Goal: Task Accomplishment & Management: Use online tool/utility

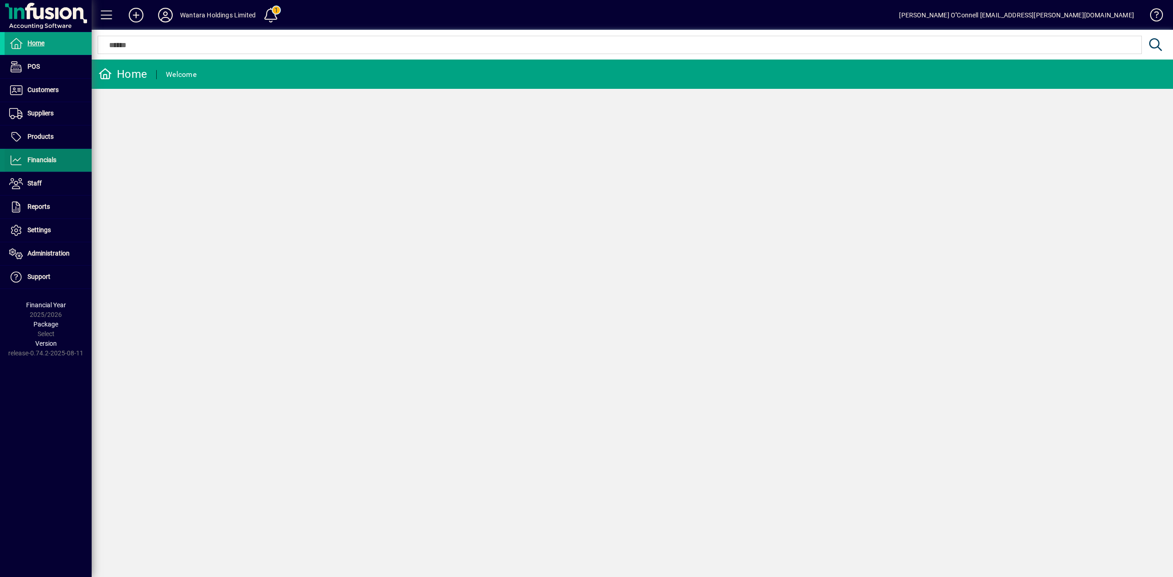
click at [70, 153] on span at bounding box center [48, 160] width 87 height 22
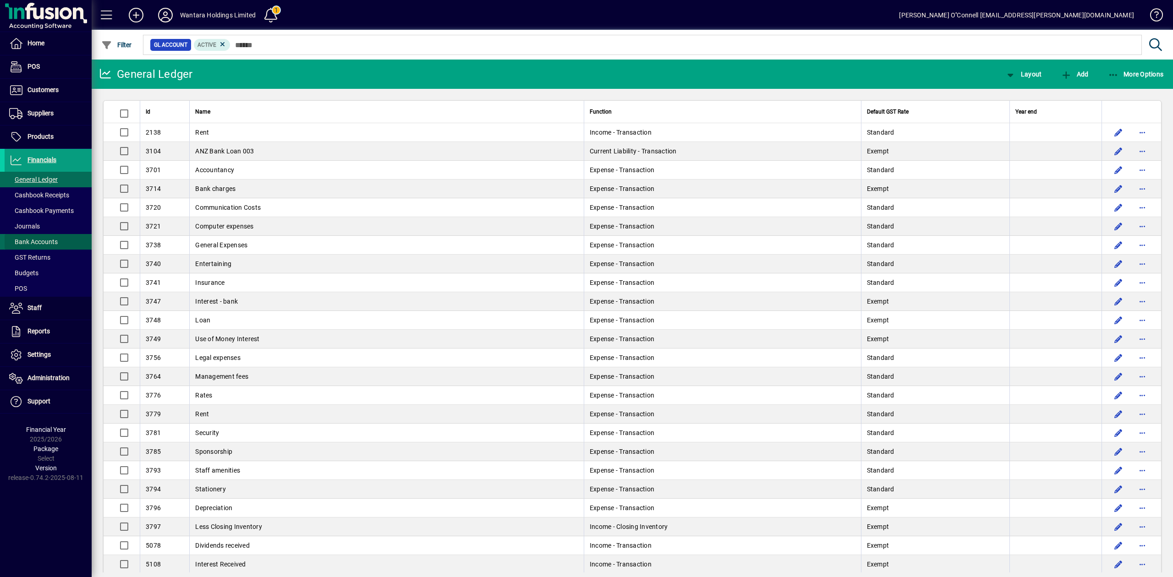
click at [43, 237] on span at bounding box center [48, 242] width 87 height 22
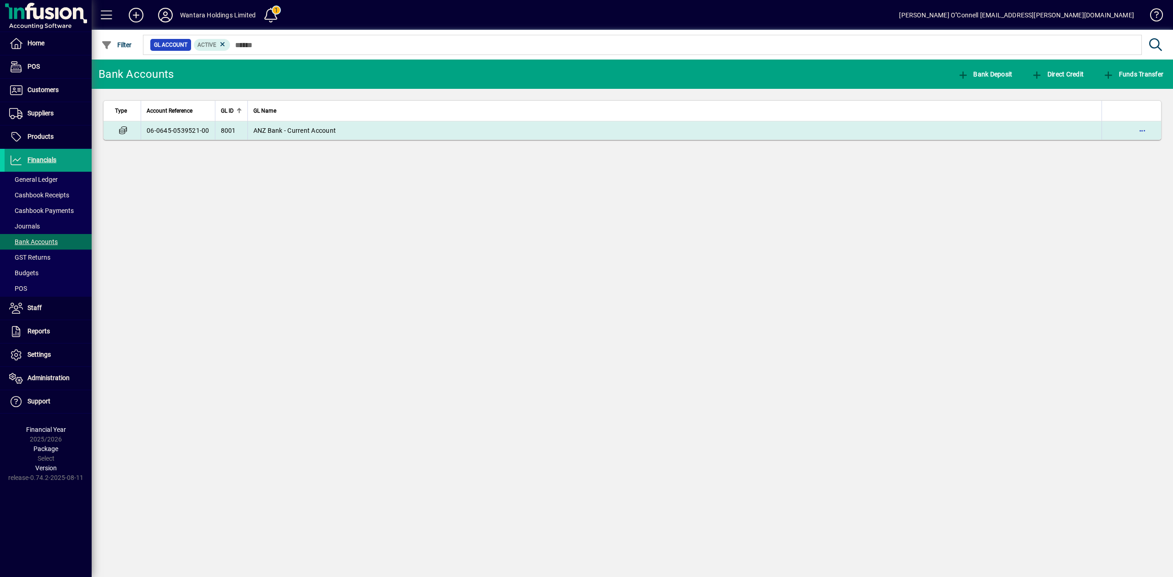
click at [287, 137] on td "ANZ Bank - Current Account" at bounding box center [674, 130] width 855 height 18
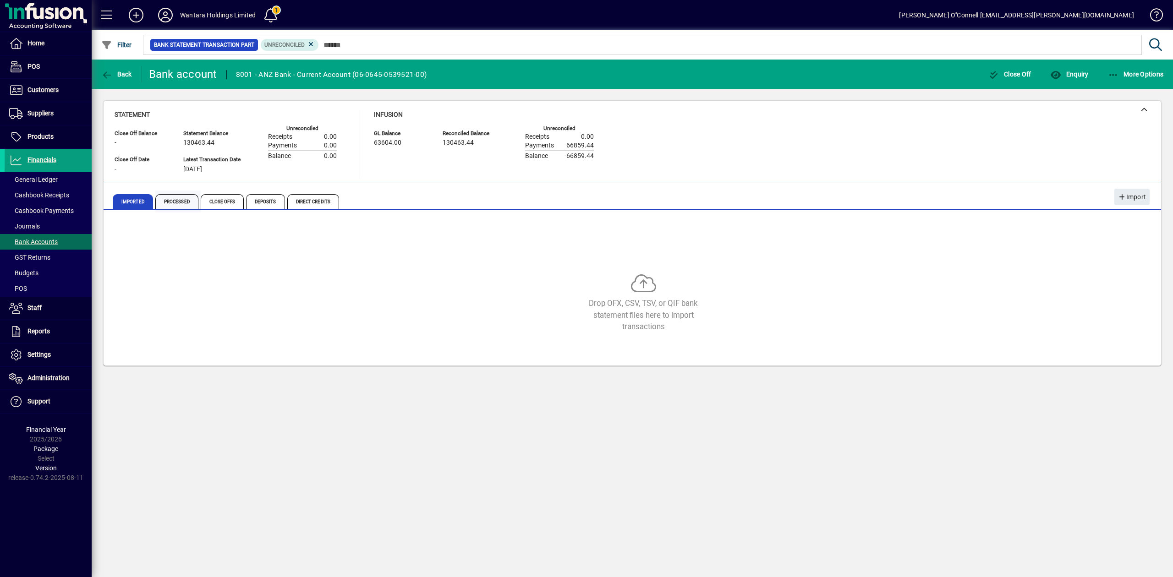
click at [185, 199] on span "Processed" at bounding box center [176, 201] width 43 height 15
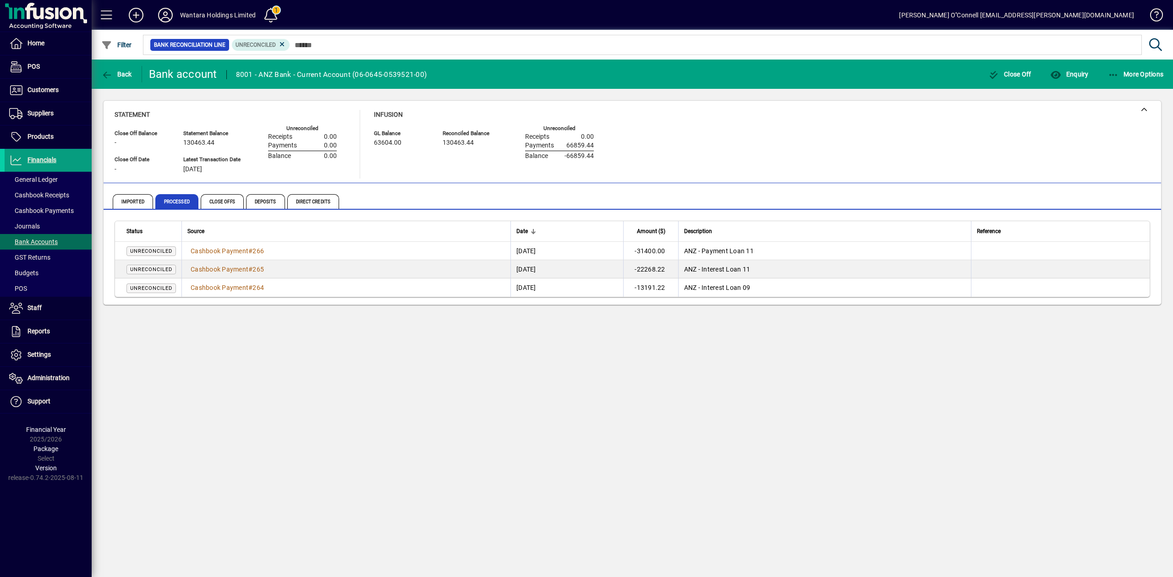
click at [326, 349] on div "Back Bank account 8001 - ANZ Bank - Current Account (06-0645-0539521-00) Close …" at bounding box center [633, 319] width 1082 height 518
click at [140, 191] on span "Imported" at bounding box center [134, 202] width 43 height 22
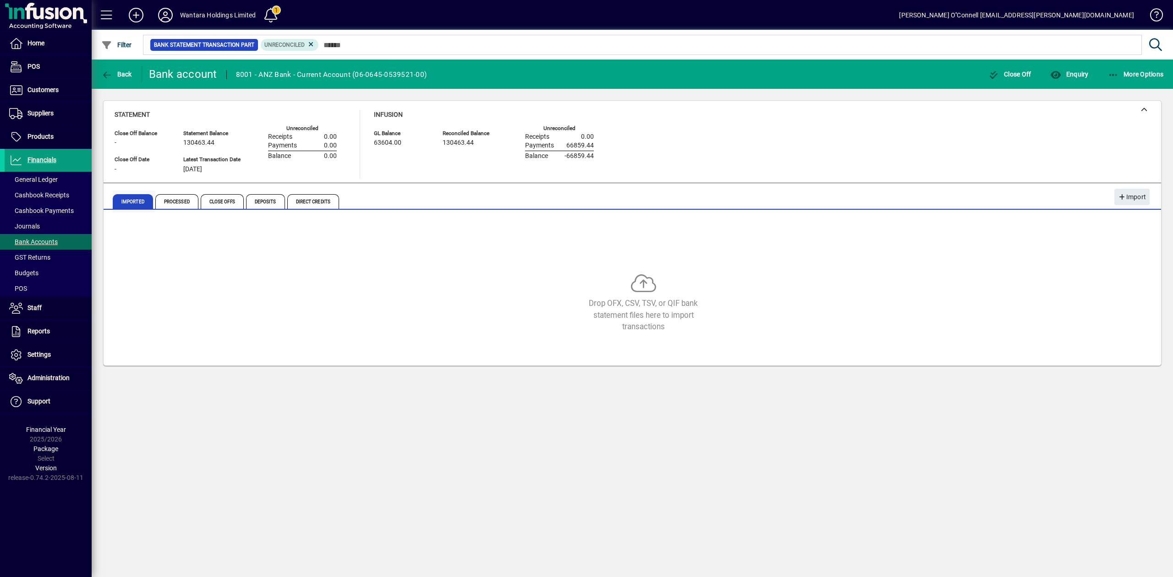
click at [132, 204] on span "Imported" at bounding box center [133, 201] width 40 height 15
click at [309, 48] on icon at bounding box center [311, 44] width 8 height 8
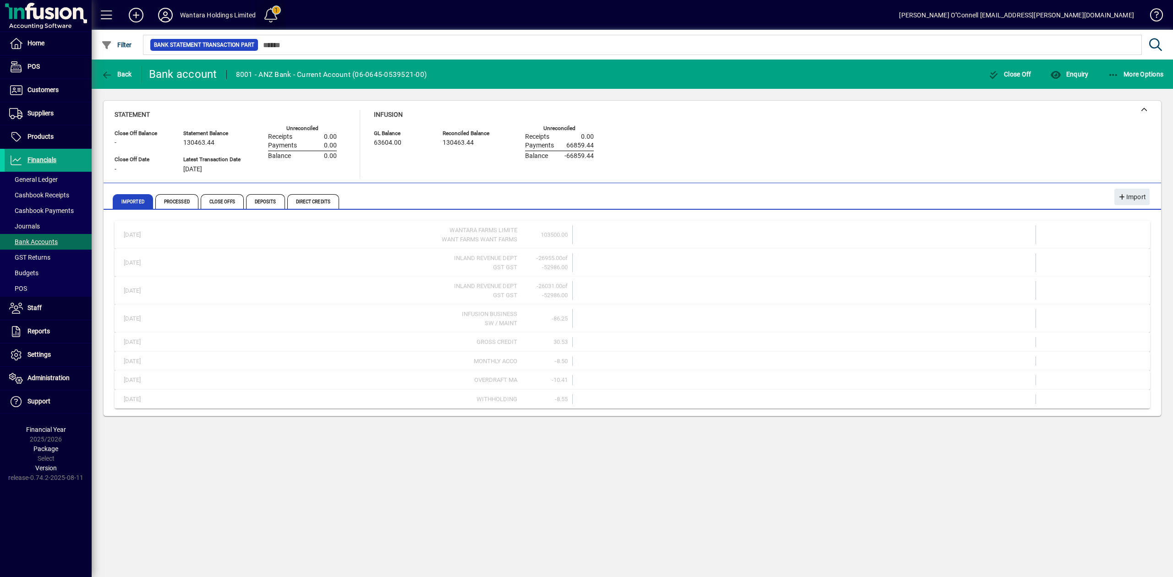
click at [278, 11] on span at bounding box center [271, 15] width 22 height 22
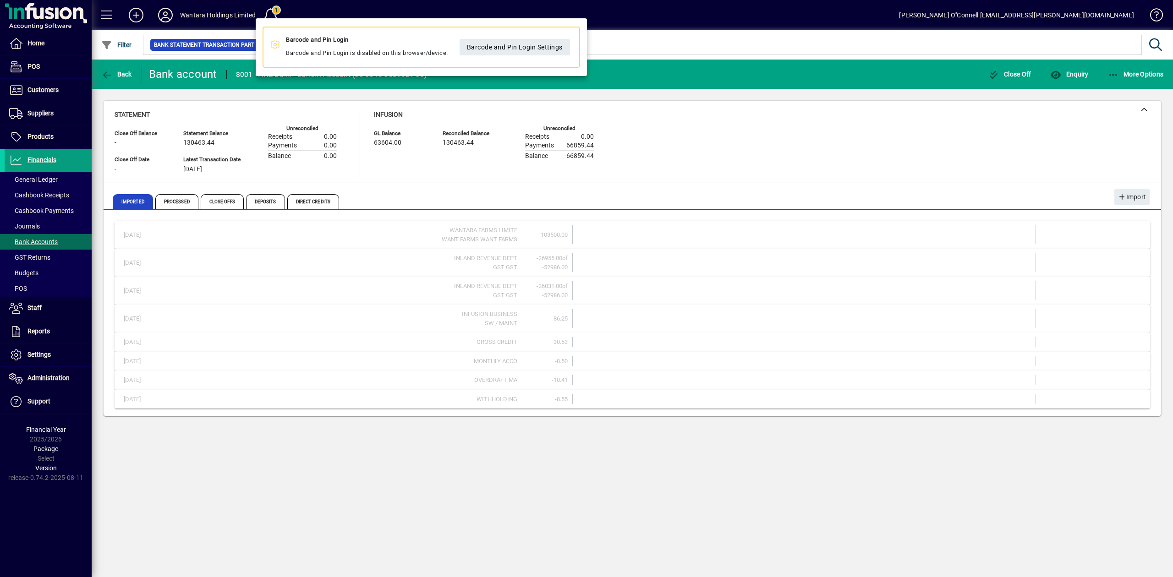
click at [188, 188] on div at bounding box center [586, 288] width 1173 height 577
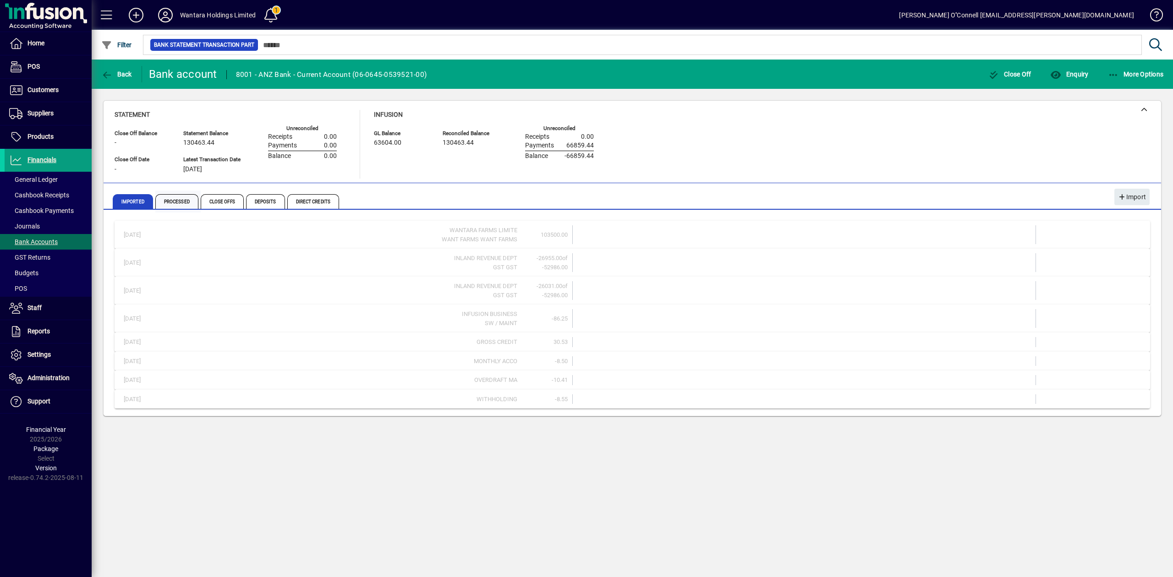
click at [182, 200] on span "Processed" at bounding box center [176, 201] width 43 height 15
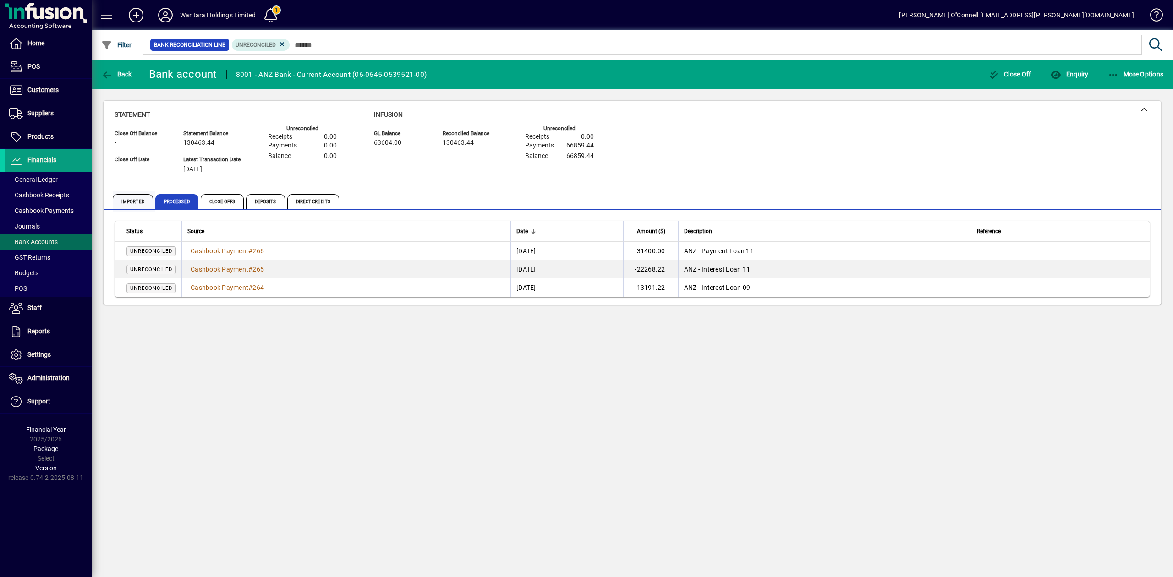
click at [134, 198] on span "Imported" at bounding box center [133, 201] width 40 height 15
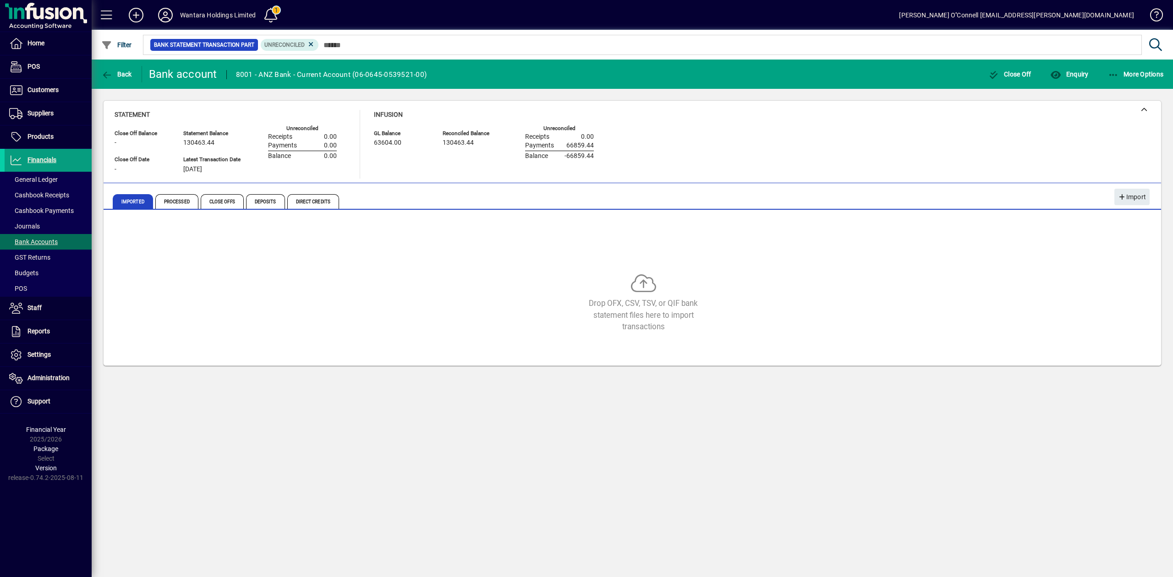
click at [979, 140] on div "Statement Close Off Balance - Close Off Date - Statement Balance 130463.44 Late…" at bounding box center [633, 144] width 1036 height 69
click at [170, 203] on span "Processed" at bounding box center [176, 201] width 43 height 15
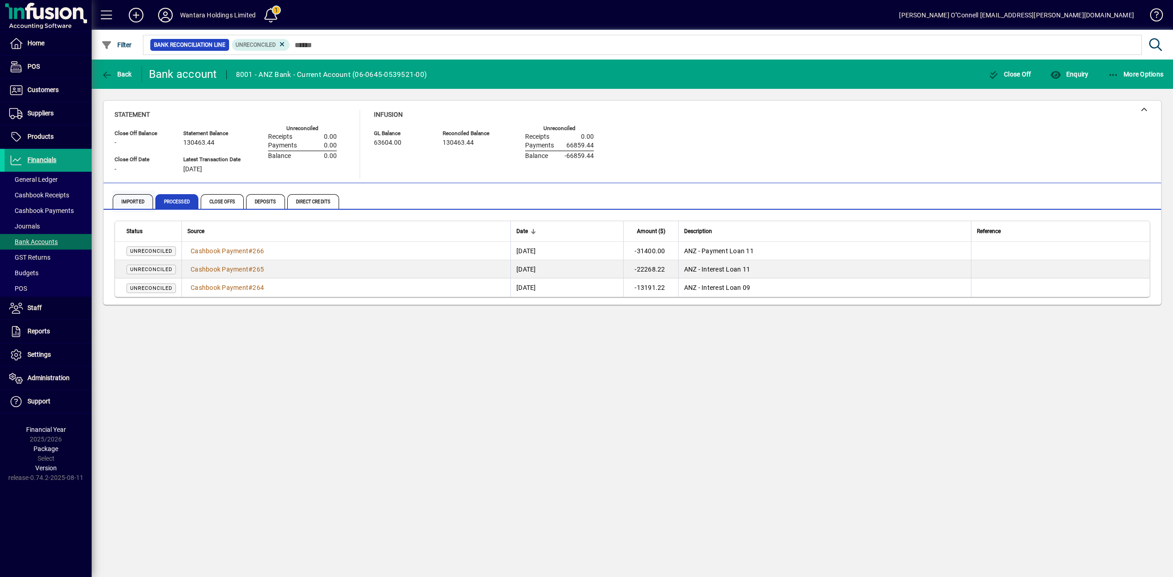
click at [123, 197] on span "Imported" at bounding box center [133, 201] width 40 height 15
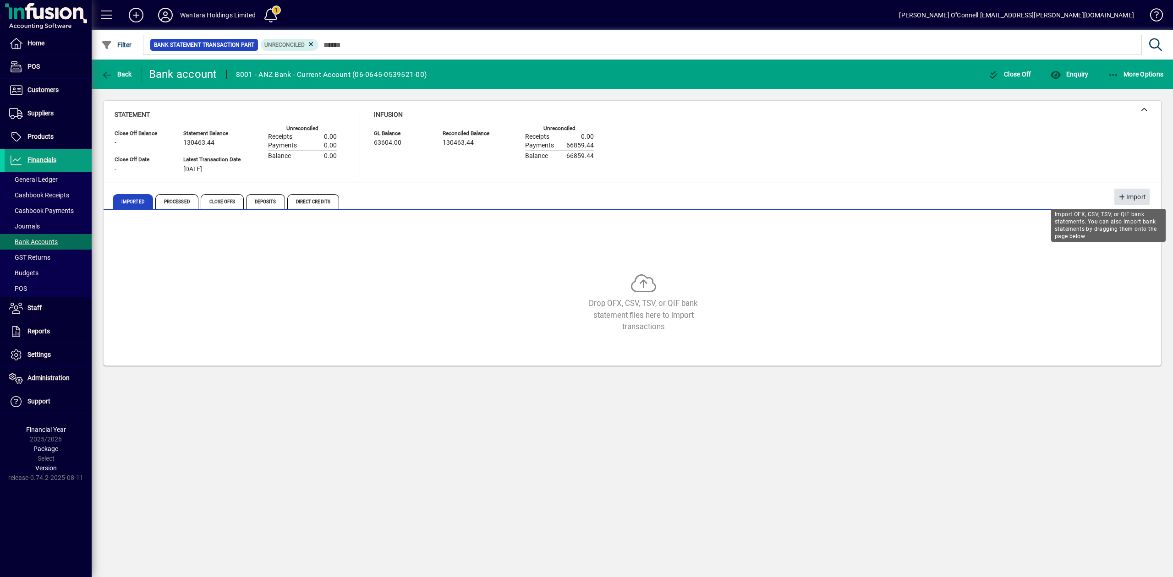
click at [1128, 197] on span "Import" at bounding box center [1132, 197] width 28 height 15
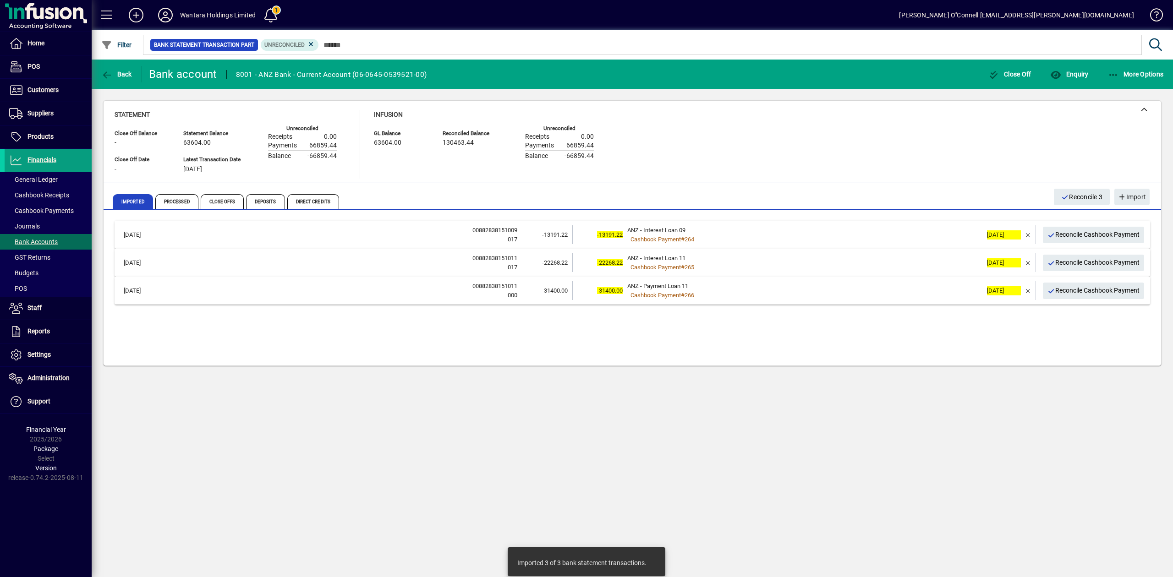
click at [668, 406] on div "Back Bank account 8001 - ANZ Bank - Current Account (06-0645-0539521-00) Close …" at bounding box center [633, 319] width 1082 height 518
click at [160, 13] on icon at bounding box center [165, 15] width 18 height 15
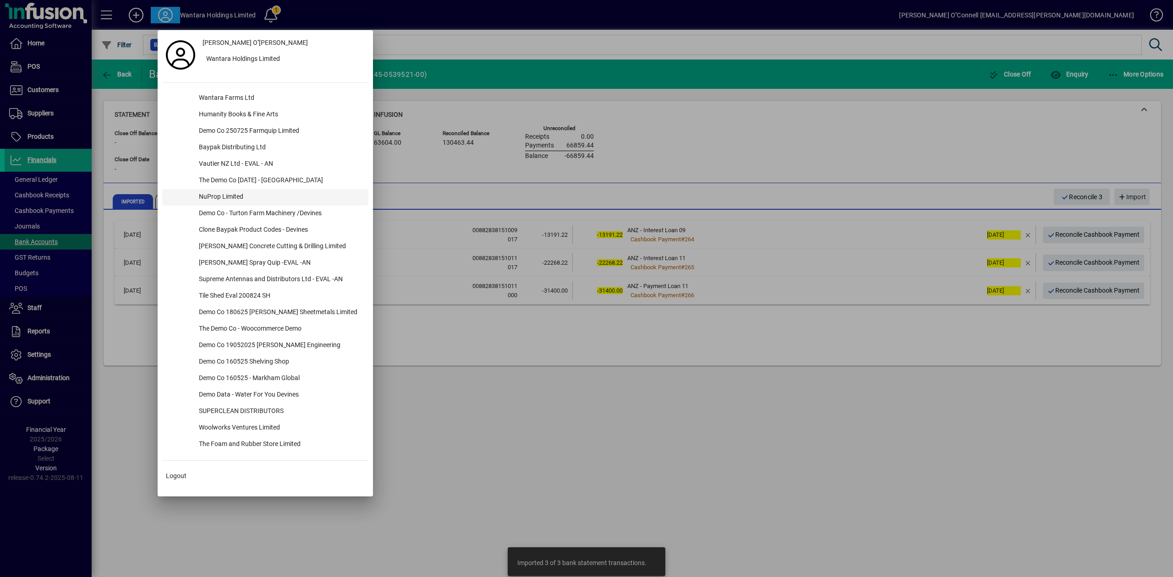
click at [233, 202] on div "NuProp Limited" at bounding box center [280, 197] width 177 height 16
